Goal: Task Accomplishment & Management: Complete application form

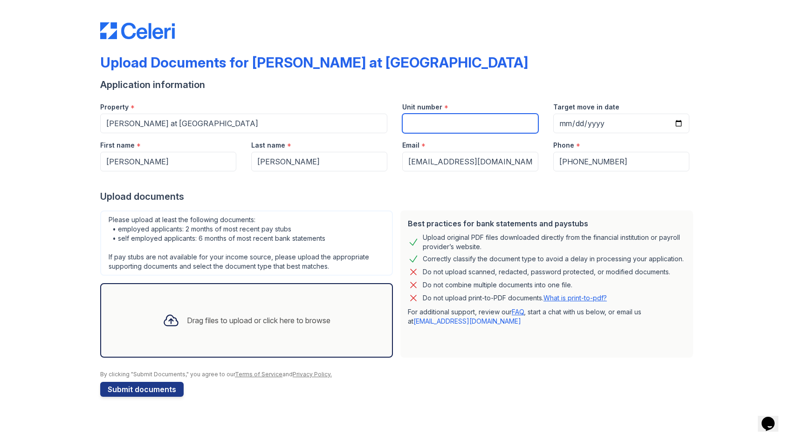
click at [449, 129] on input "Unit number" at bounding box center [470, 124] width 136 height 20
type input "1085"
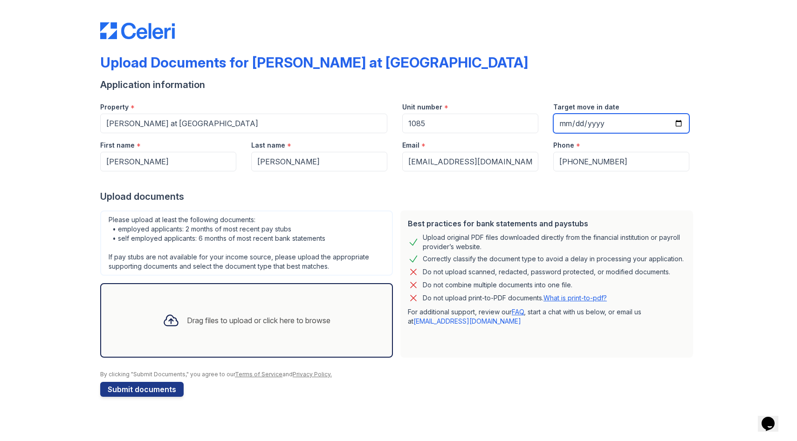
click at [681, 124] on input "Target move in date" at bounding box center [621, 124] width 136 height 20
type input "[DATE]"
click at [237, 314] on div "Drag files to upload or click here to browse" at bounding box center [246, 321] width 183 height 32
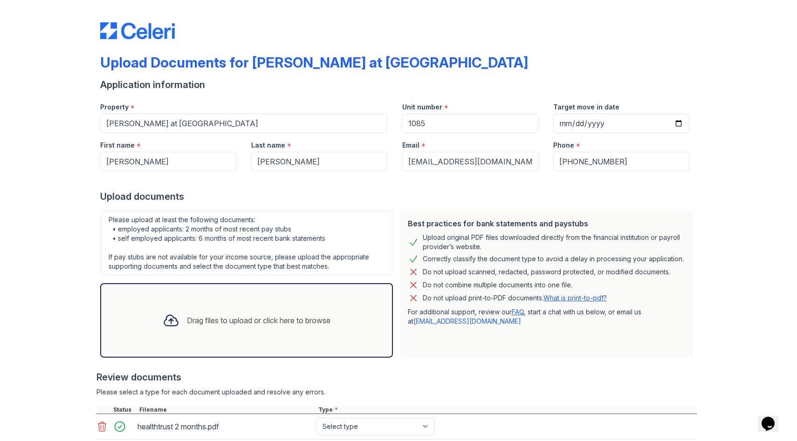
click at [338, 322] on div "Drag files to upload or click here to browse" at bounding box center [246, 321] width 183 height 32
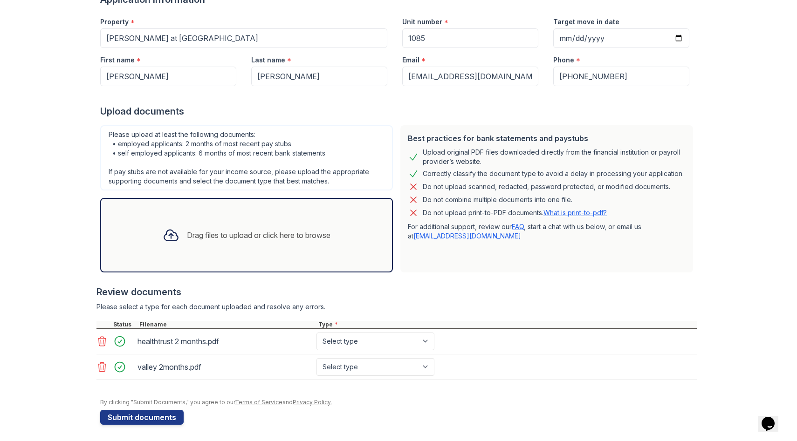
scroll to position [88, 0]
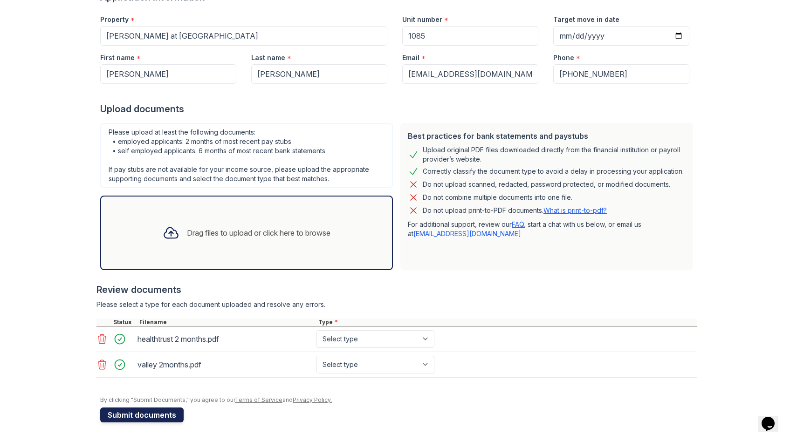
click at [159, 417] on button "Submit documents" at bounding box center [141, 415] width 83 height 15
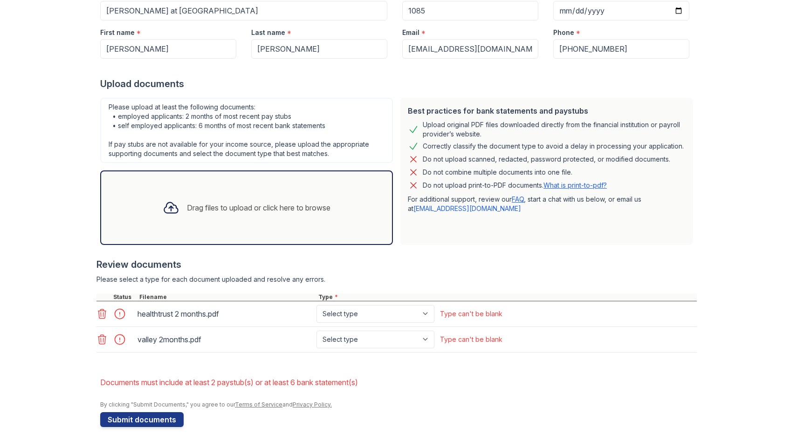
scroll to position [144, 0]
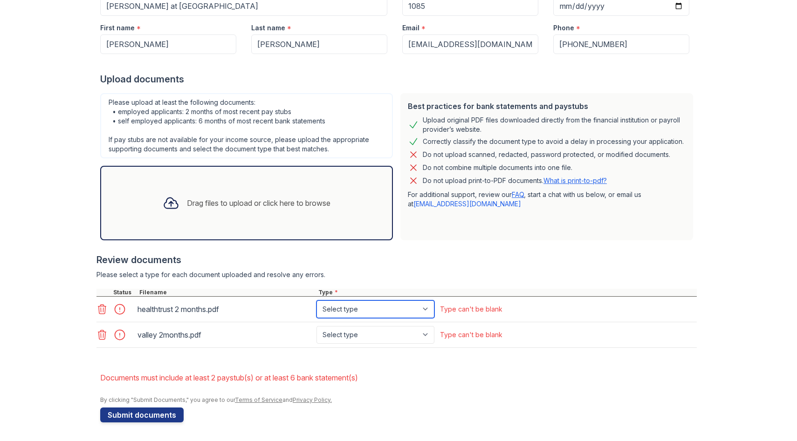
click at [417, 309] on select "Select type Paystub Bank Statement Offer Letter Tax Documents Benefit Award Let…" at bounding box center [375, 310] width 118 height 18
click at [316, 301] on select "Select type Paystub Bank Statement Offer Letter Tax Documents Benefit Award Let…" at bounding box center [375, 310] width 118 height 18
click at [415, 310] on select "Select type Paystub Bank Statement Offer Letter Tax Documents Benefit Award Let…" at bounding box center [375, 310] width 118 height 18
select select "paystub"
click at [316, 301] on select "Select type Paystub Bank Statement Offer Letter Tax Documents Benefit Award Let…" at bounding box center [375, 310] width 118 height 18
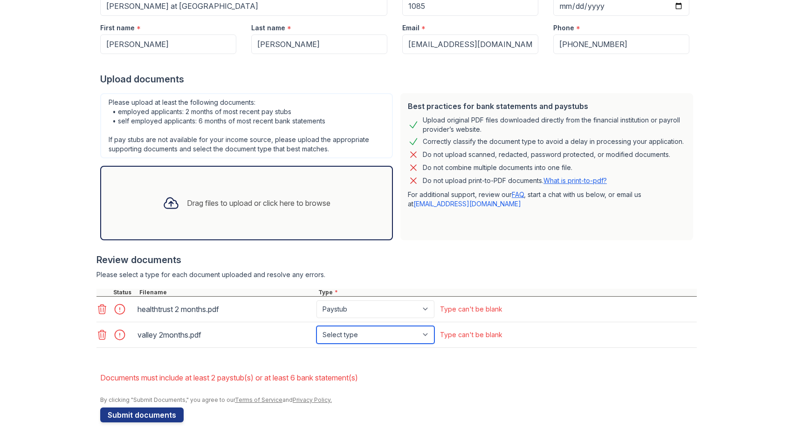
click at [412, 340] on select "Select type Paystub Bank Statement Offer Letter Tax Documents Benefit Award Let…" at bounding box center [375, 335] width 118 height 18
select select "paystub"
click at [316, 326] on select "Select type Paystub Bank Statement Offer Letter Tax Documents Benefit Award Let…" at bounding box center [375, 335] width 118 height 18
click at [170, 410] on button "Submit documents" at bounding box center [141, 415] width 83 height 15
